Goal: Task Accomplishment & Management: Complete application form

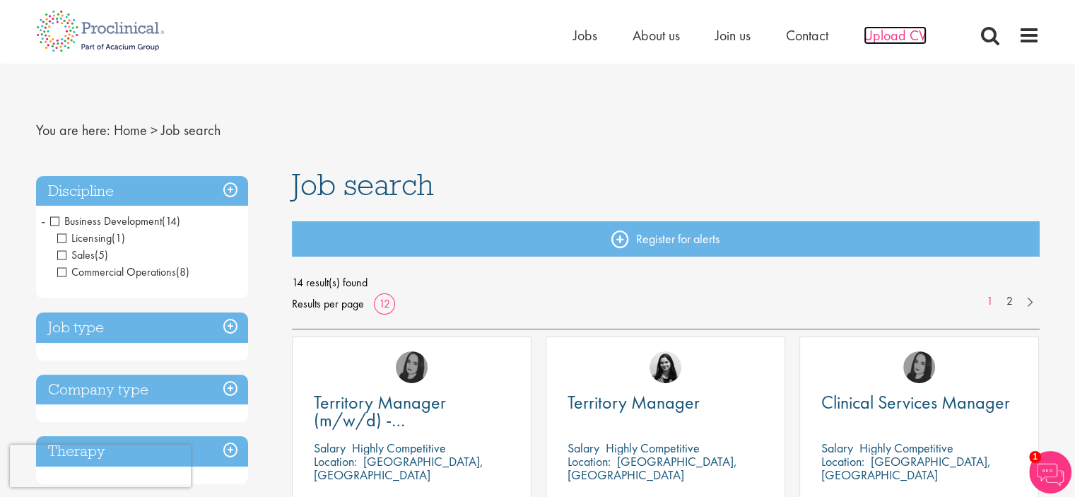
click at [914, 37] on span "Upload CV" at bounding box center [895, 35] width 63 height 18
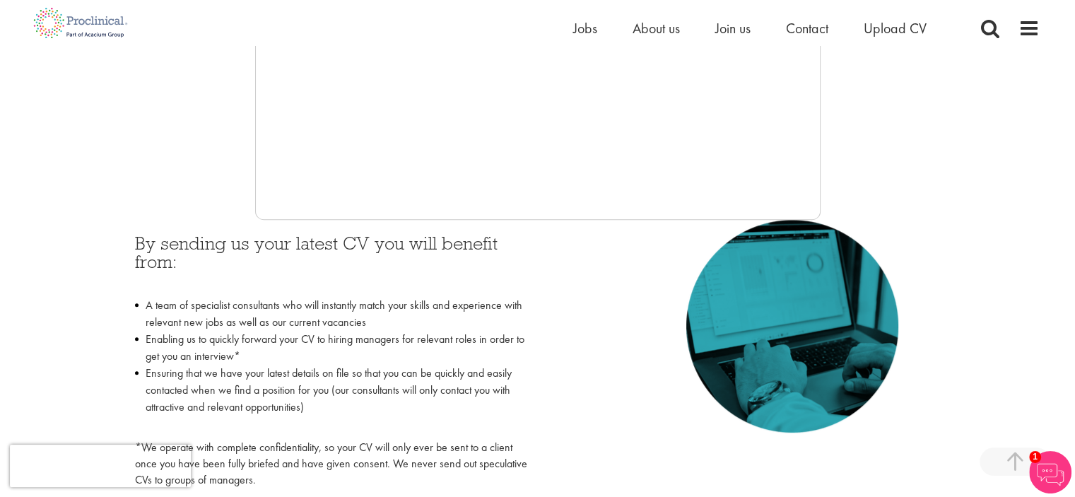
scroll to position [495, 0]
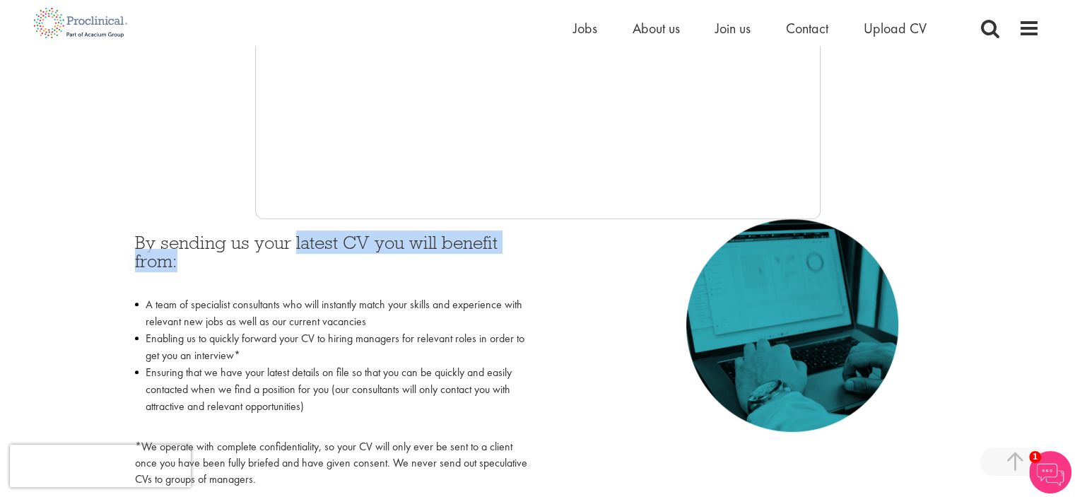
drag, startPoint x: 293, startPoint y: 235, endPoint x: 550, endPoint y: 271, distance: 259.6
click at [550, 271] on div "By sending us your latest CV you will benefit from: A team of specialist consul…" at bounding box center [537, 357] width 827 height 276
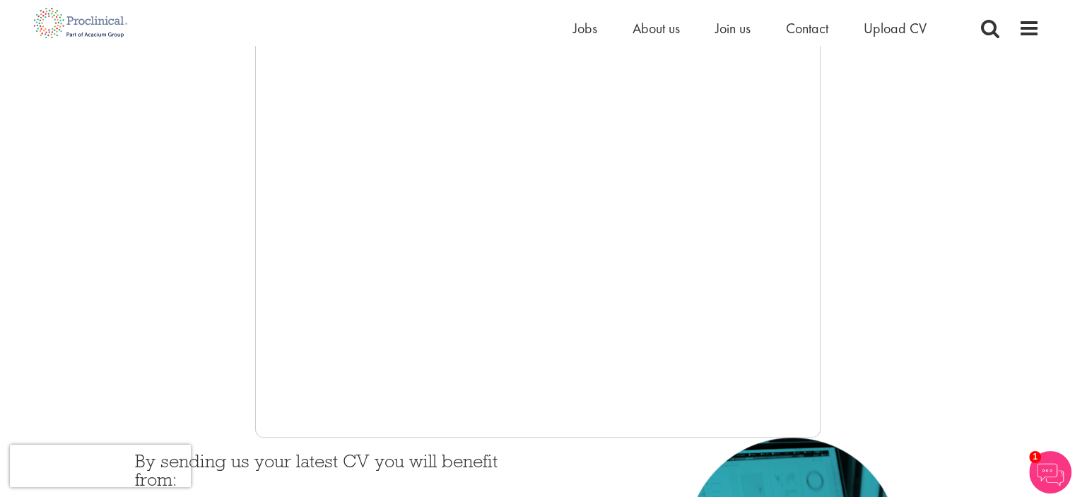
scroll to position [0, 0]
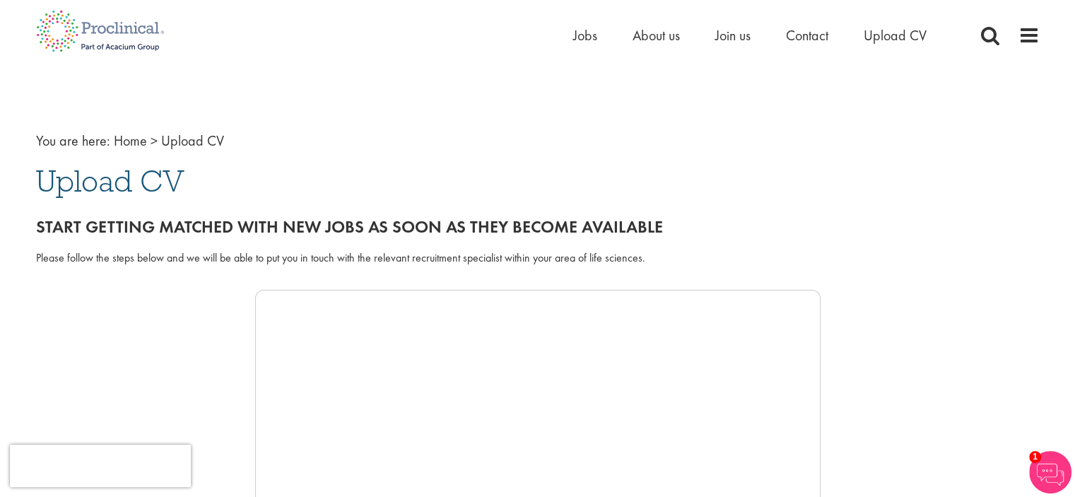
click at [131, 288] on div "Please follow the steps below and we will be able to put you in touch with the …" at bounding box center [537, 266] width 1025 height 47
click at [127, 185] on span "Upload CV" at bounding box center [110, 181] width 148 height 38
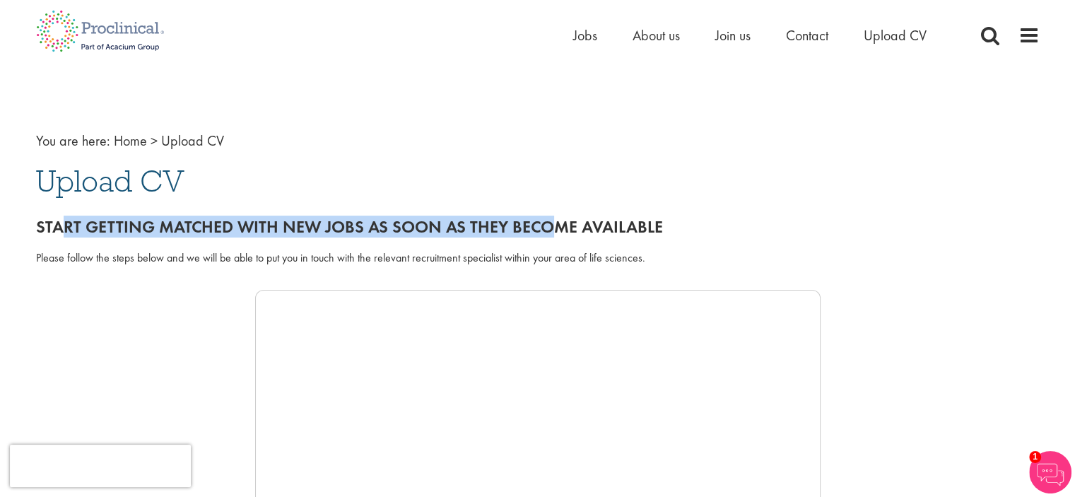
drag, startPoint x: 62, startPoint y: 214, endPoint x: 547, endPoint y: 223, distance: 484.9
click at [547, 223] on div "Start getting matched with new jobs as soon as they become available" at bounding box center [537, 224] width 1025 height 40
click at [547, 223] on h2 "Start getting matched with new jobs as soon as they become available" at bounding box center [537, 227] width 1003 height 18
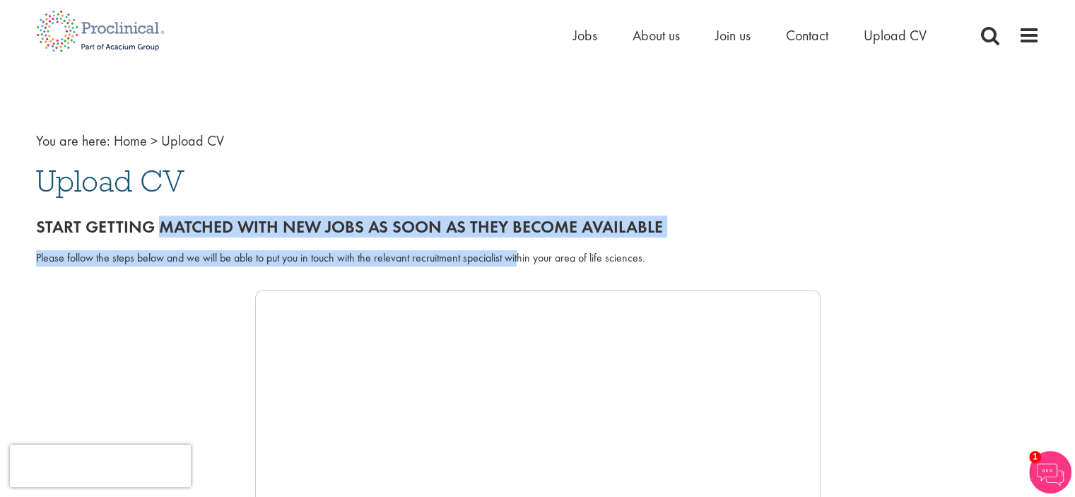
drag, startPoint x: 163, startPoint y: 221, endPoint x: 517, endPoint y: 254, distance: 355.6
click at [507, 254] on div "Please follow the steps below and we will be able to put you in touch with the …" at bounding box center [537, 258] width 1003 height 16
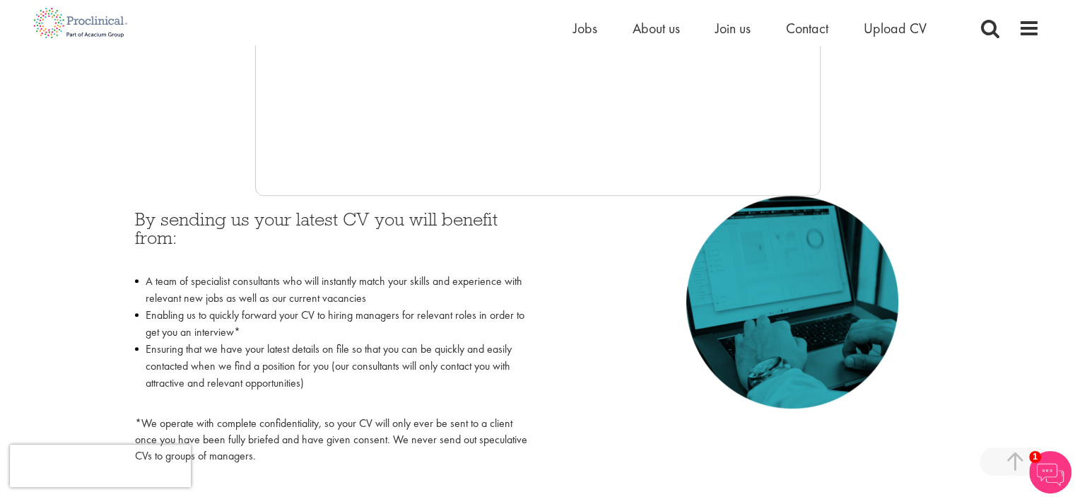
scroll to position [636, 0]
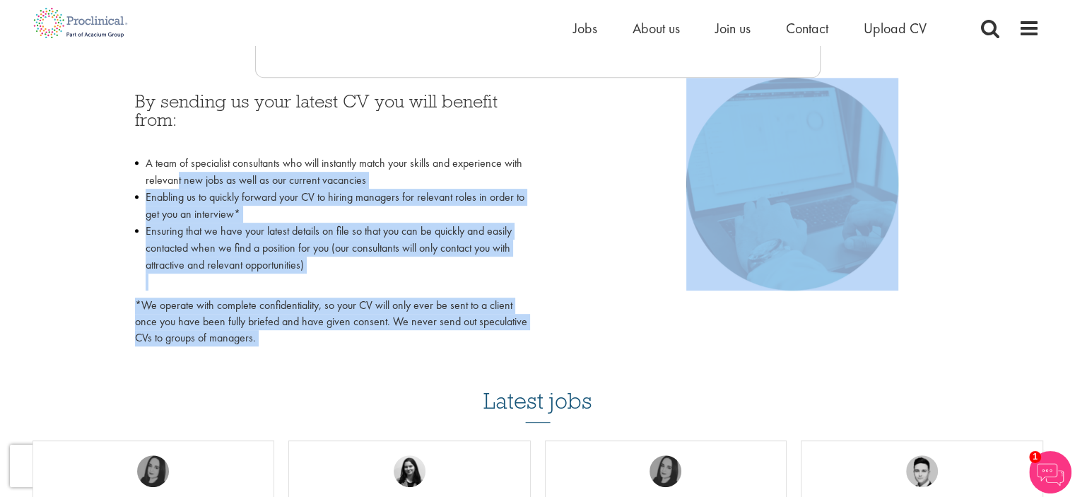
drag, startPoint x: 181, startPoint y: 189, endPoint x: 311, endPoint y: 353, distance: 209.8
click at [311, 353] on div "You are here: Home > Upload CV Upload CV Start getting matched with new jobs as…" at bounding box center [537, 283] width 1075 height 1839
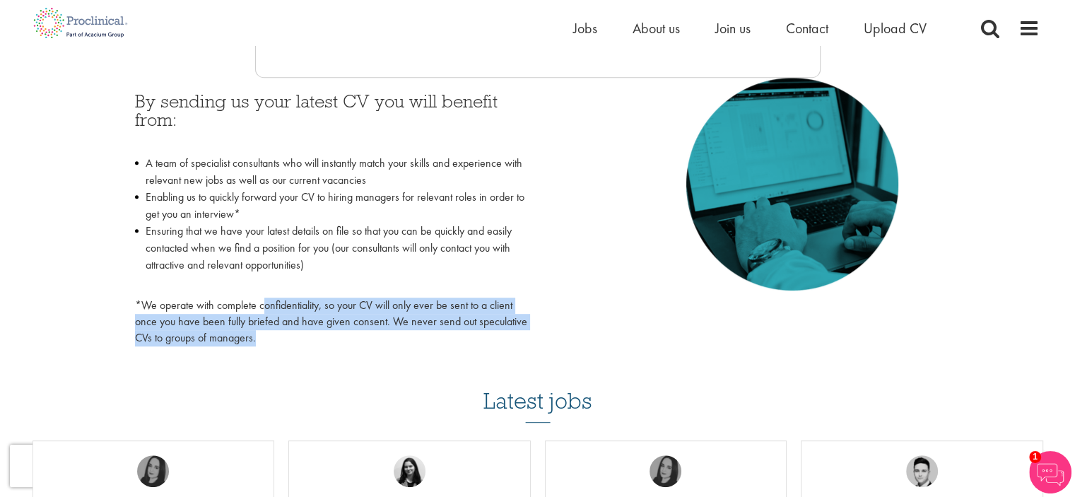
drag, startPoint x: 264, startPoint y: 309, endPoint x: 406, endPoint y: 335, distance: 144.4
click at [406, 335] on p "*We operate with complete confidentiality, so your CV will only ever be sent to…" at bounding box center [331, 322] width 392 height 49
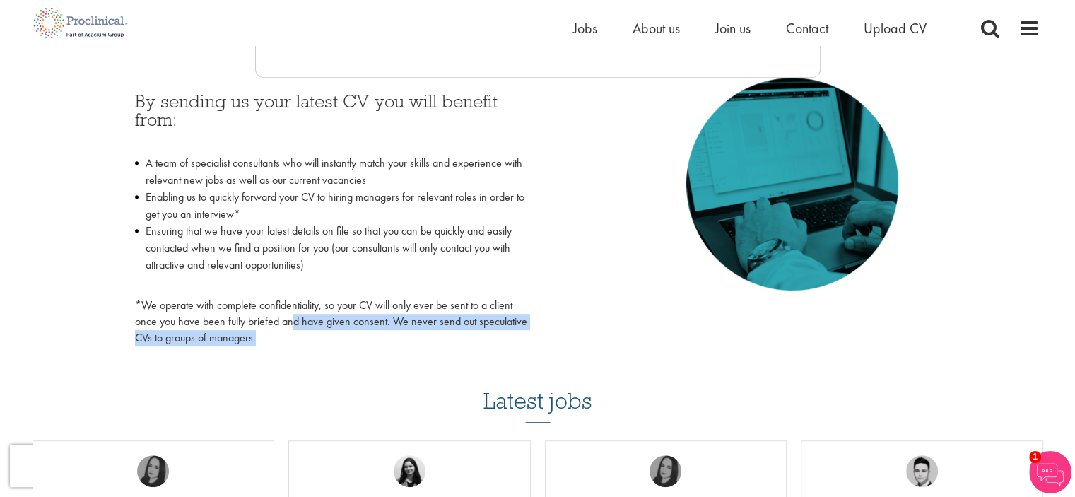
drag, startPoint x: 379, startPoint y: 329, endPoint x: 488, endPoint y: 333, distance: 108.9
click at [488, 333] on p "*We operate with complete confidentiality, so your CV will only ever be sent to…" at bounding box center [331, 322] width 392 height 49
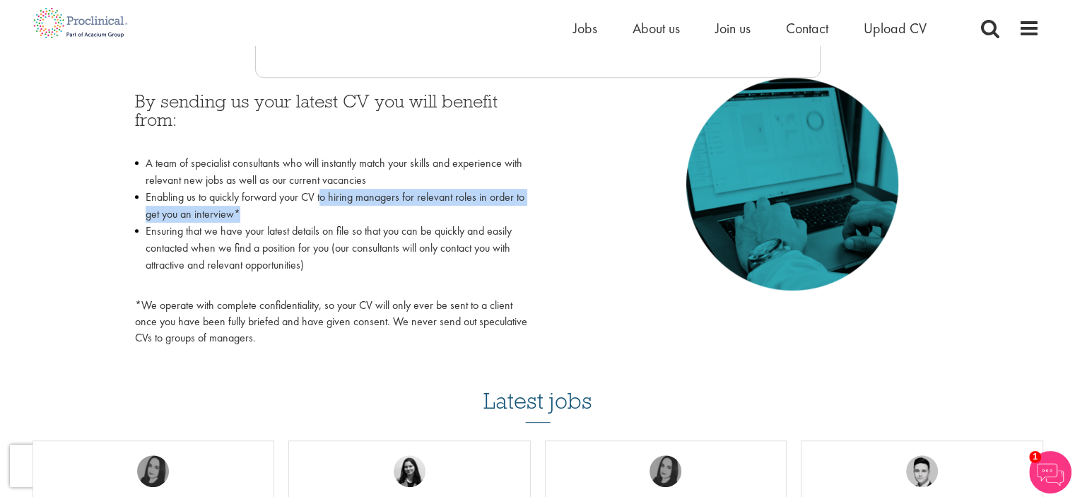
drag, startPoint x: 323, startPoint y: 194, endPoint x: 492, endPoint y: 213, distance: 170.0
click at [492, 213] on li "Enabling us to quickly forward your CV to hiring managers for relevant roles in…" at bounding box center [331, 206] width 392 height 34
drag, startPoint x: 390, startPoint y: 207, endPoint x: 426, endPoint y: 212, distance: 36.4
click at [426, 212] on li "Enabling us to quickly forward your CV to hiring managers for relevant roles in…" at bounding box center [331, 206] width 392 height 34
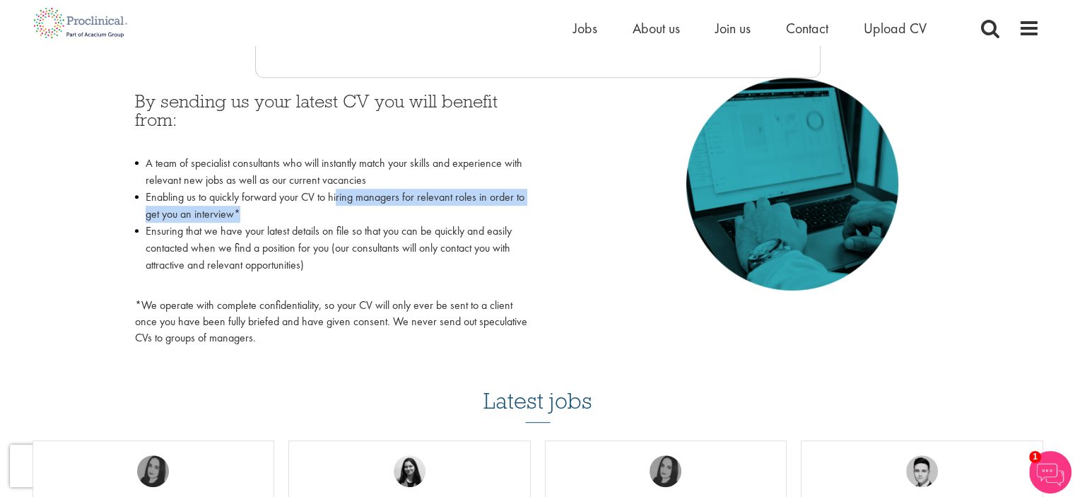
click at [426, 212] on li "Enabling us to quickly forward your CV to hiring managers for relevant roles in…" at bounding box center [331, 206] width 392 height 34
drag, startPoint x: 343, startPoint y: 200, endPoint x: 458, endPoint y: 216, distance: 115.6
click at [458, 216] on li "Enabling us to quickly forward your CV to hiring managers for relevant roles in…" at bounding box center [331, 206] width 392 height 34
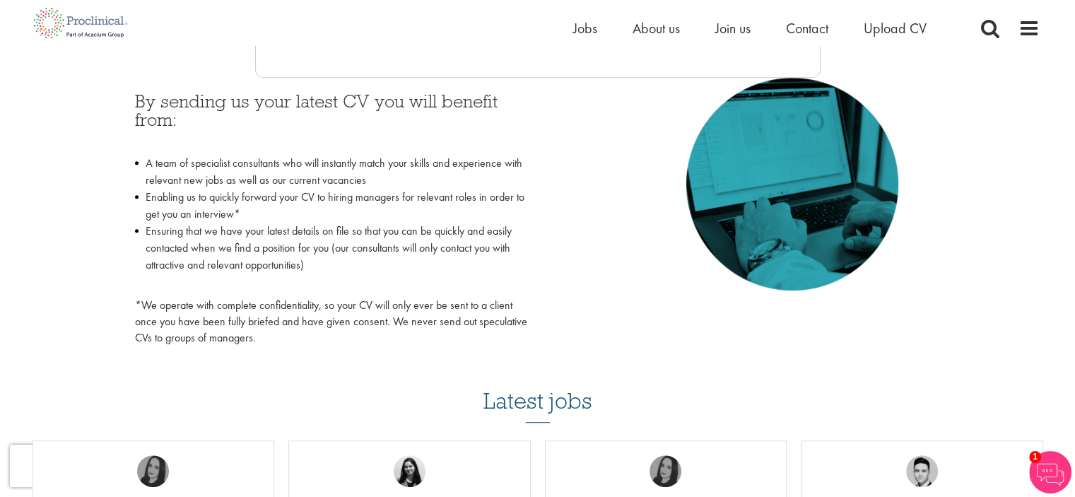
scroll to position [0, 0]
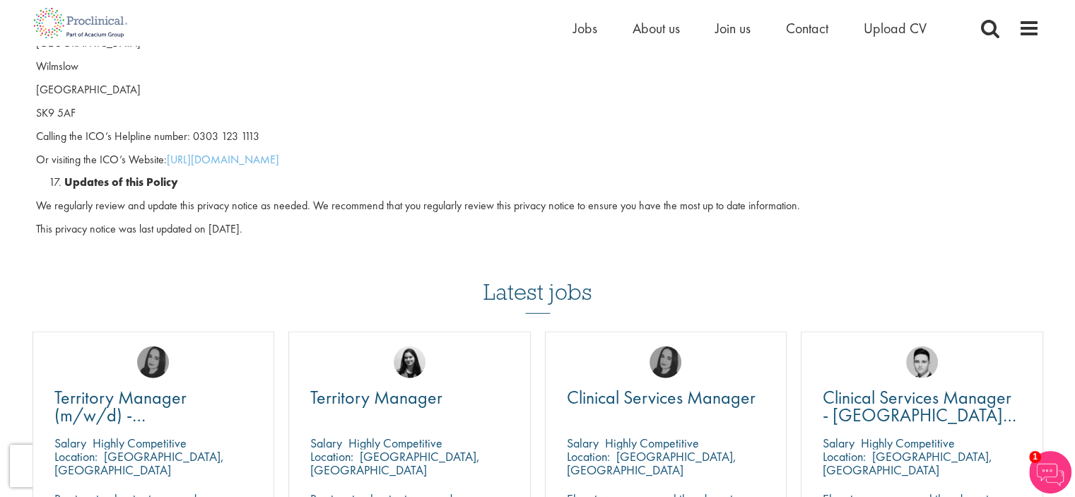
scroll to position [3689, 0]
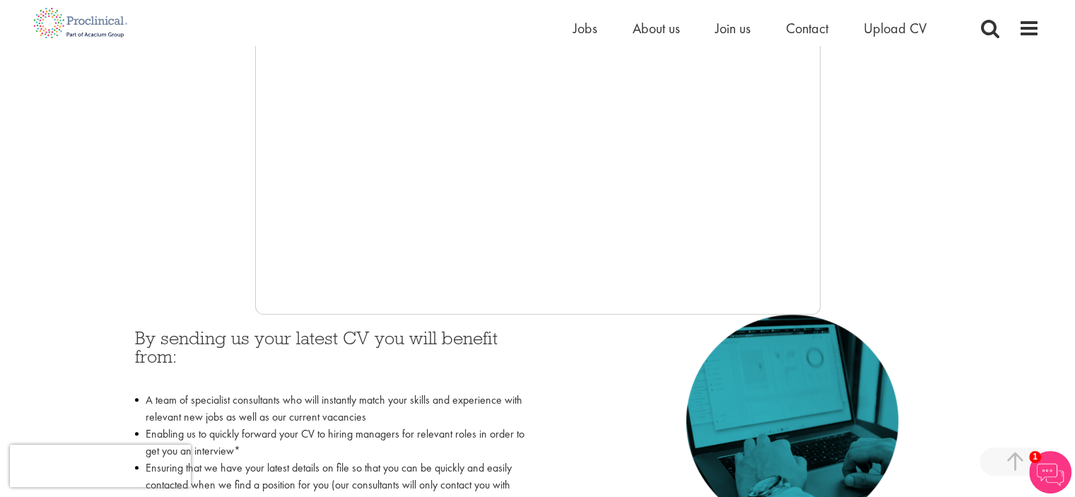
scroll to position [424, 0]
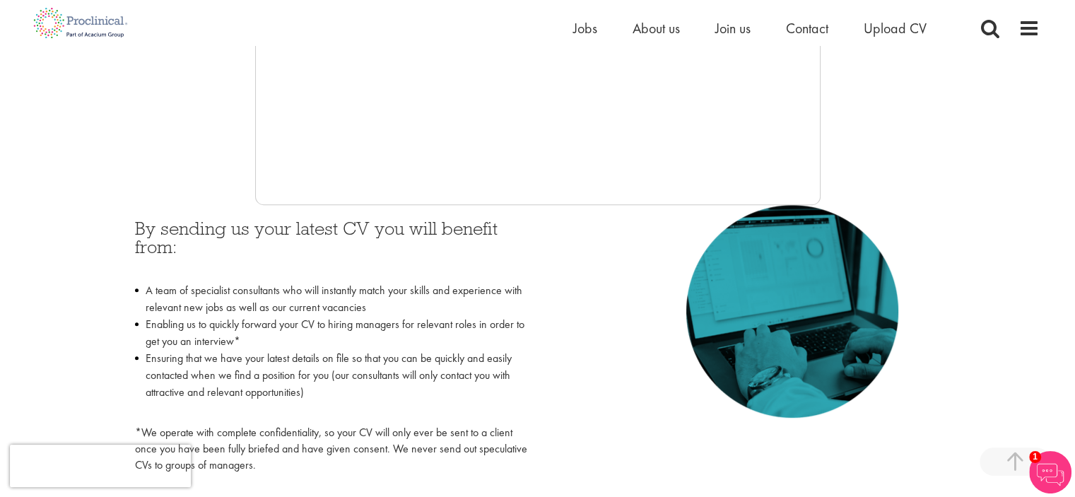
scroll to position [424, 0]
